Goal: Task Accomplishment & Management: Manage account settings

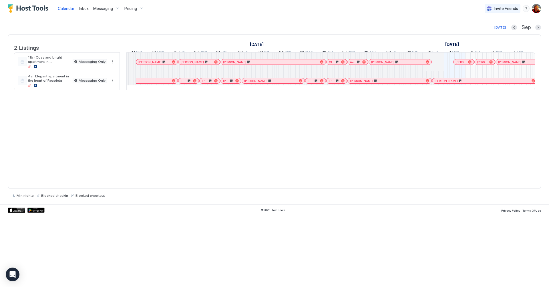
scroll to position [0, 317]
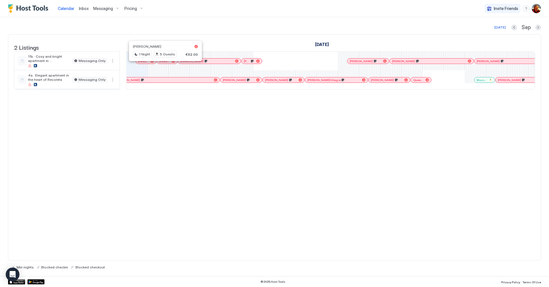
click at [163, 63] on div at bounding box center [163, 61] width 5 height 5
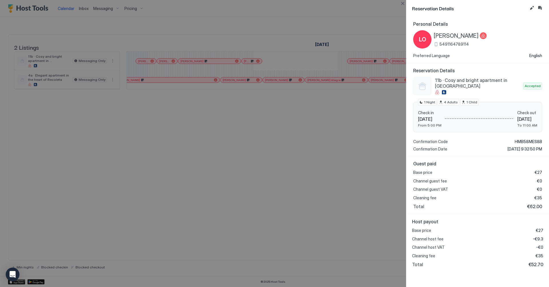
click at [183, 167] on div at bounding box center [274, 143] width 549 height 287
click at [404, 4] on button "Close" at bounding box center [402, 3] width 7 height 7
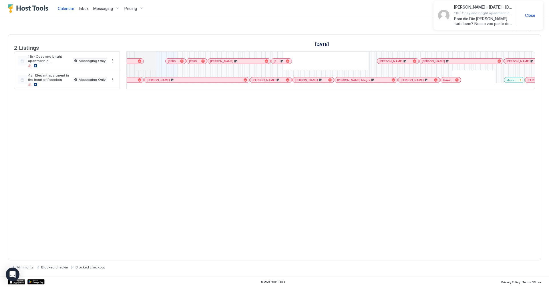
scroll to position [0, 274]
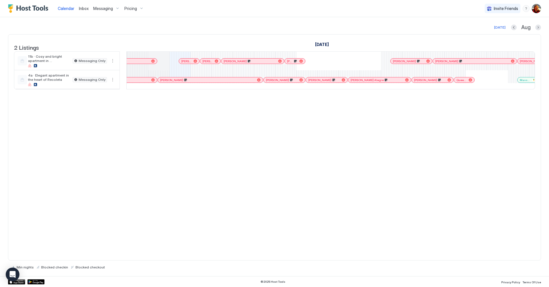
click at [179, 82] on div at bounding box center [179, 80] width 5 height 5
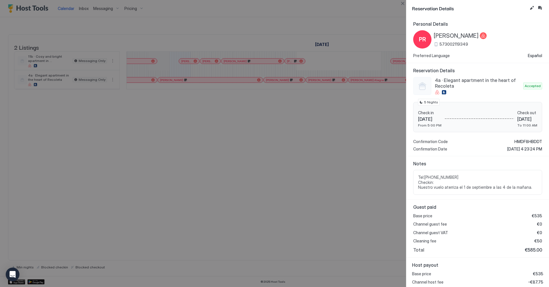
scroll to position [27, 0]
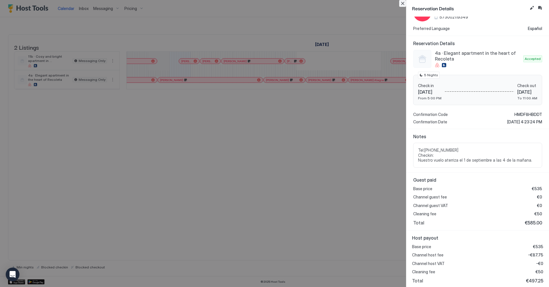
click at [403, 5] on button "Close" at bounding box center [402, 3] width 7 height 7
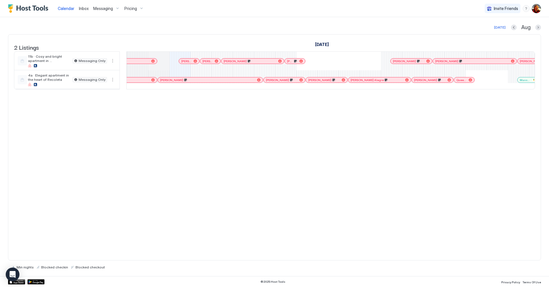
click at [208, 63] on div at bounding box center [208, 61] width 5 height 5
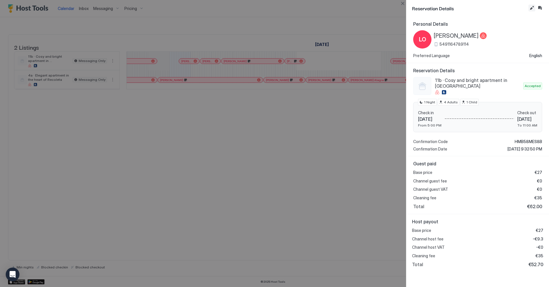
click at [411, 6] on button "Edit reservation" at bounding box center [531, 8] width 7 height 7
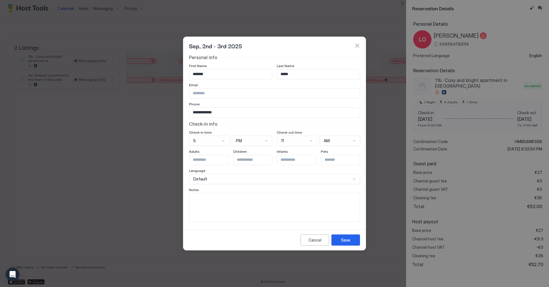
click at [230, 203] on textarea "Input Field" at bounding box center [274, 207] width 170 height 28
paste textarea "**********"
drag, startPoint x: 323, startPoint y: 199, endPoint x: 275, endPoint y: 205, distance: 48.4
click at [275, 205] on textarea "**********" at bounding box center [274, 207] width 171 height 28
type textarea "**********"
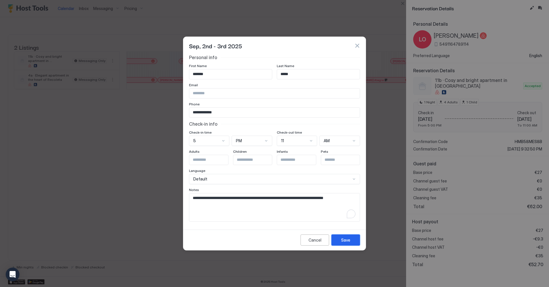
click at [350, 215] on button "Save" at bounding box center [345, 240] width 29 height 11
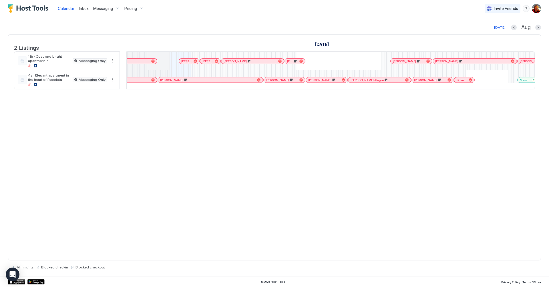
click at [238, 63] on div at bounding box center [238, 61] width 5 height 5
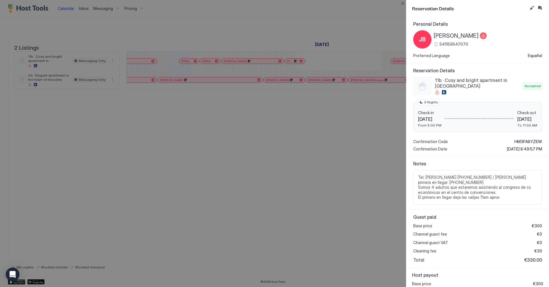
click at [242, 167] on div at bounding box center [274, 143] width 549 height 287
click at [405, 5] on button "Close" at bounding box center [402, 3] width 7 height 7
